Goal: Information Seeking & Learning: Find specific fact

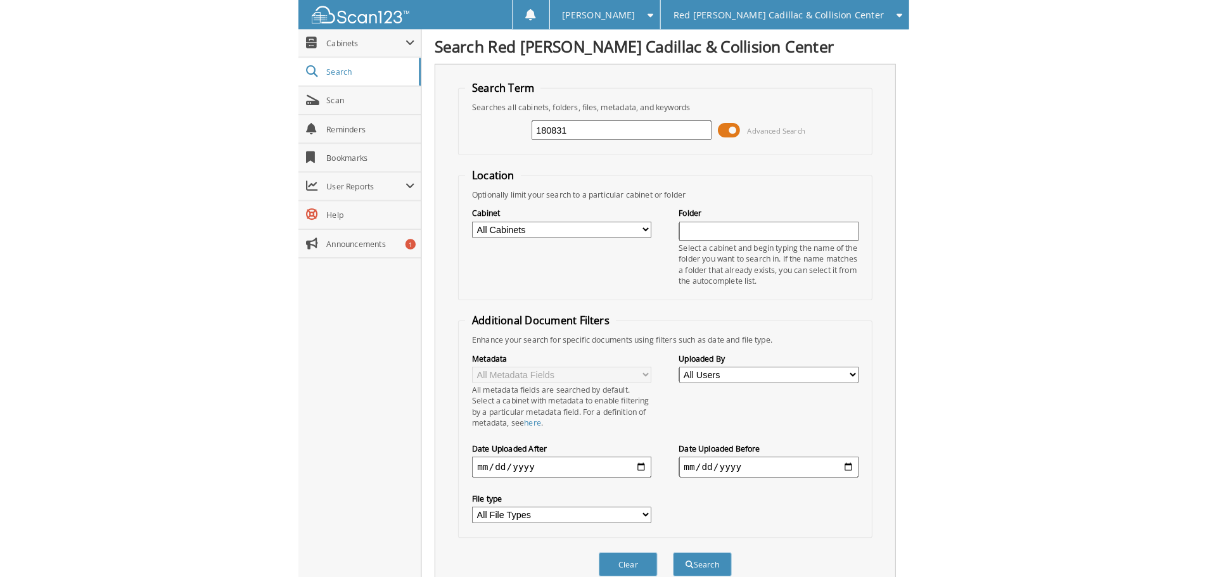
scroll to position [380, 0]
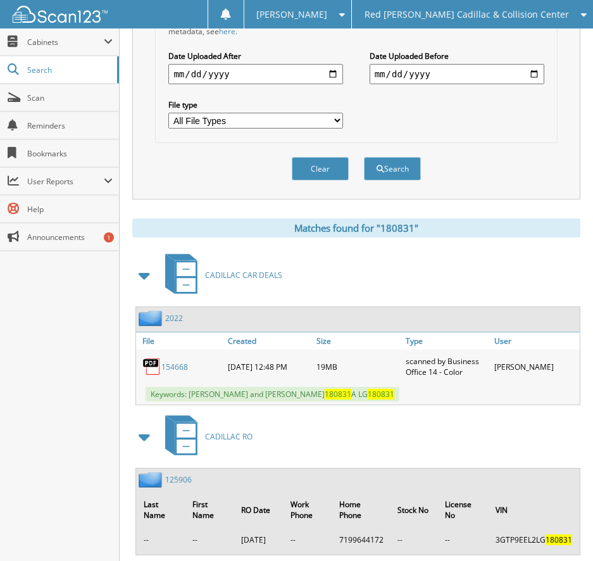
click at [488, 13] on span "Red [PERSON_NAME] Cadillac & Collision Center" at bounding box center [467, 15] width 205 height 8
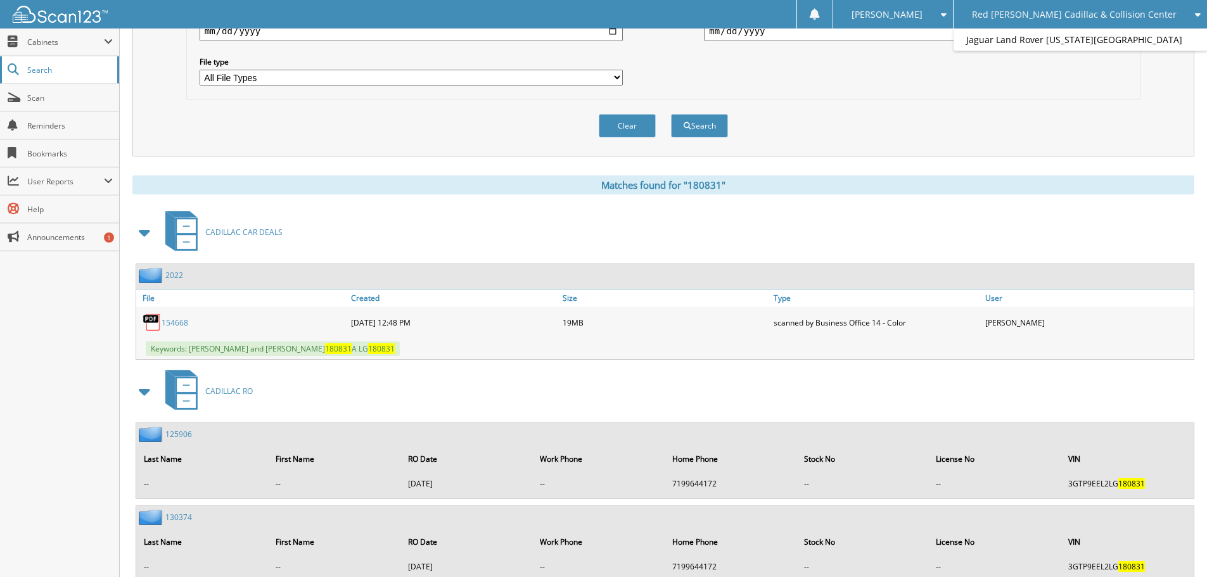
click at [68, 69] on span "Search" at bounding box center [69, 70] width 84 height 11
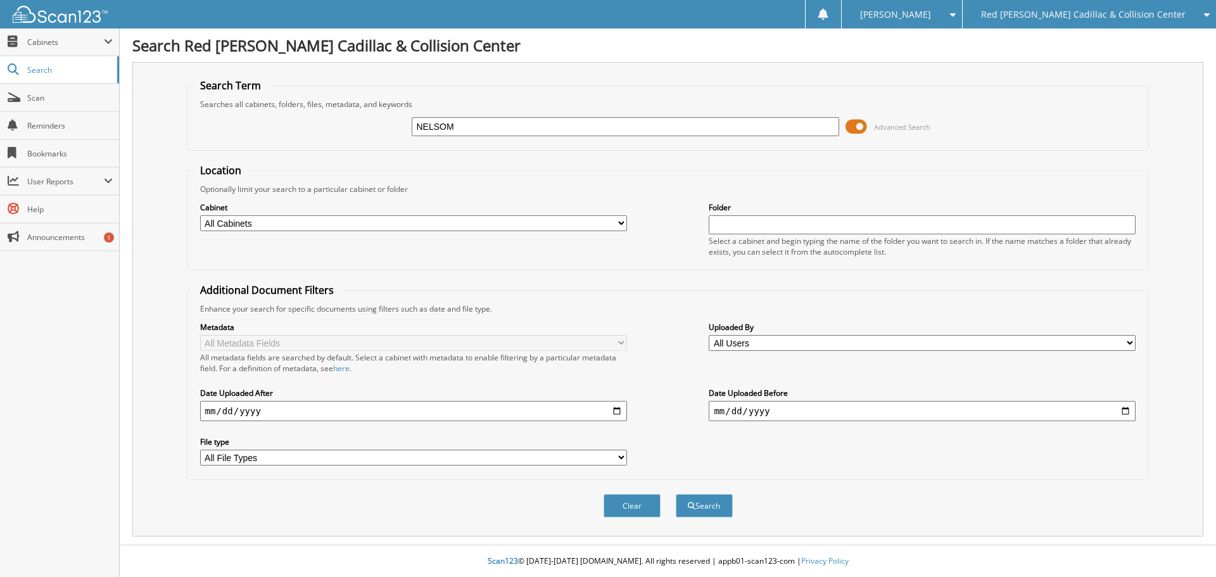
type input "NELSOM"
click at [1048, 1] on div "Red [PERSON_NAME] Cadillac & Collision Center" at bounding box center [1089, 14] width 241 height 29
click at [1062, 43] on link "Jaguar Land Rover [US_STATE][GEOGRAPHIC_DATA]" at bounding box center [1089, 40] width 253 height 22
type input "[PERSON_NAME]"
click at [676, 494] on button "Search" at bounding box center [704, 505] width 57 height 23
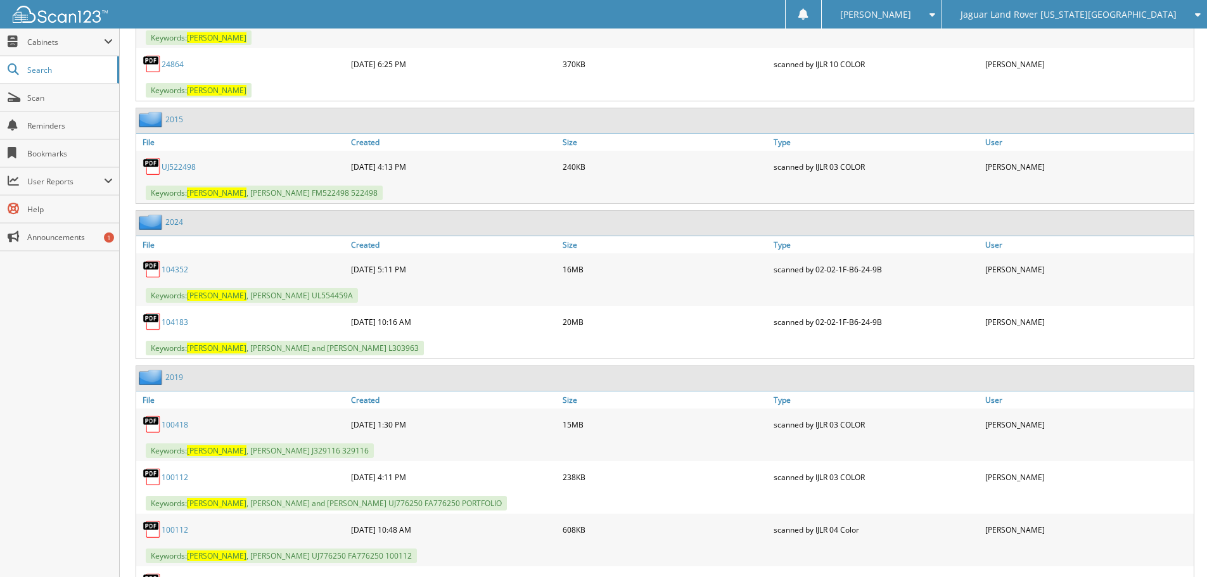
scroll to position [1267, 0]
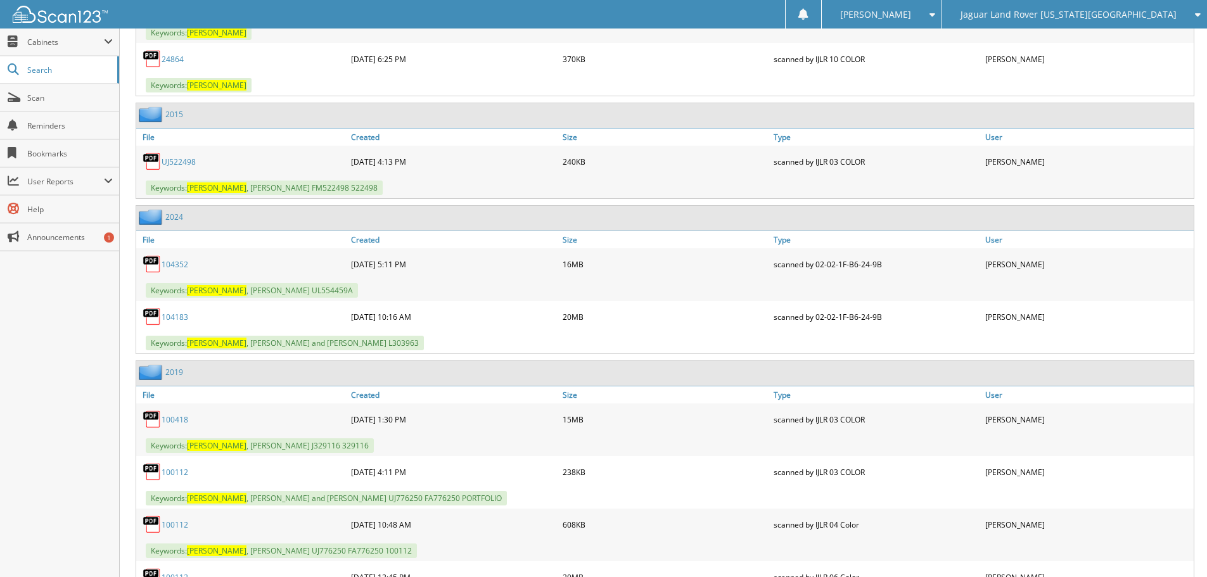
click at [177, 315] on link "104183" at bounding box center [175, 317] width 27 height 11
